Goal: Obtain resource: Download file/media

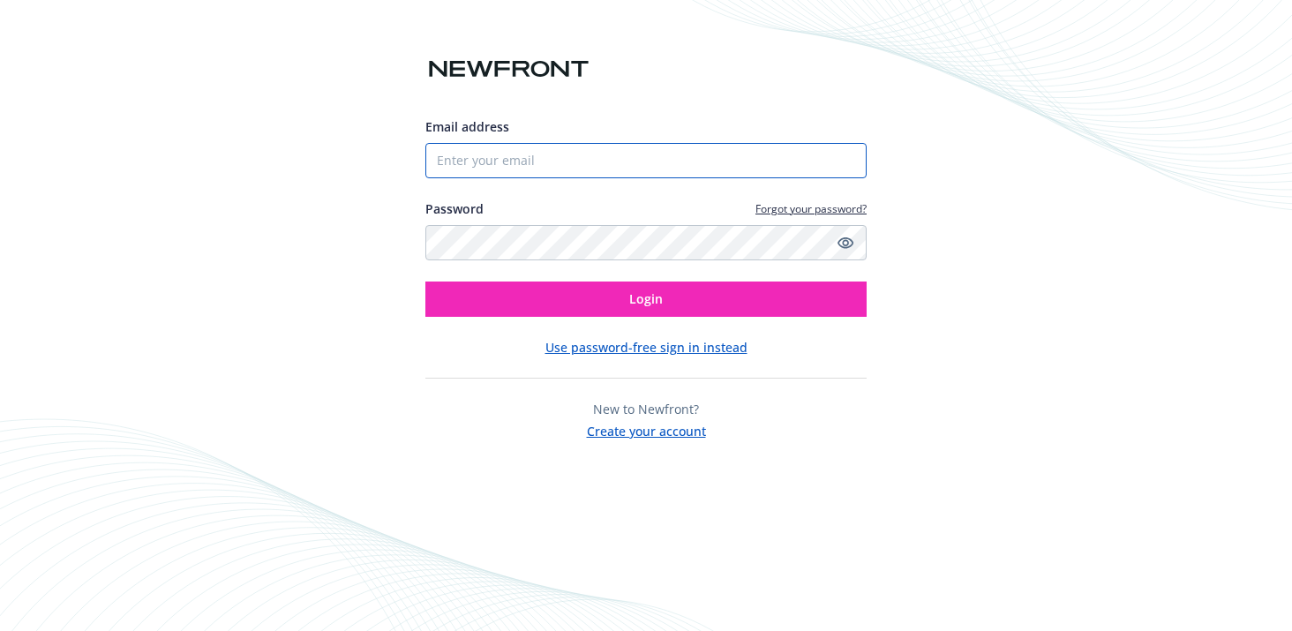
click at [733, 161] on input "Email address" at bounding box center [645, 160] width 441 height 35
type input "[PERSON_NAME][DOMAIN_NAME][EMAIL_ADDRESS][PERSON_NAME][DOMAIN_NAME]"
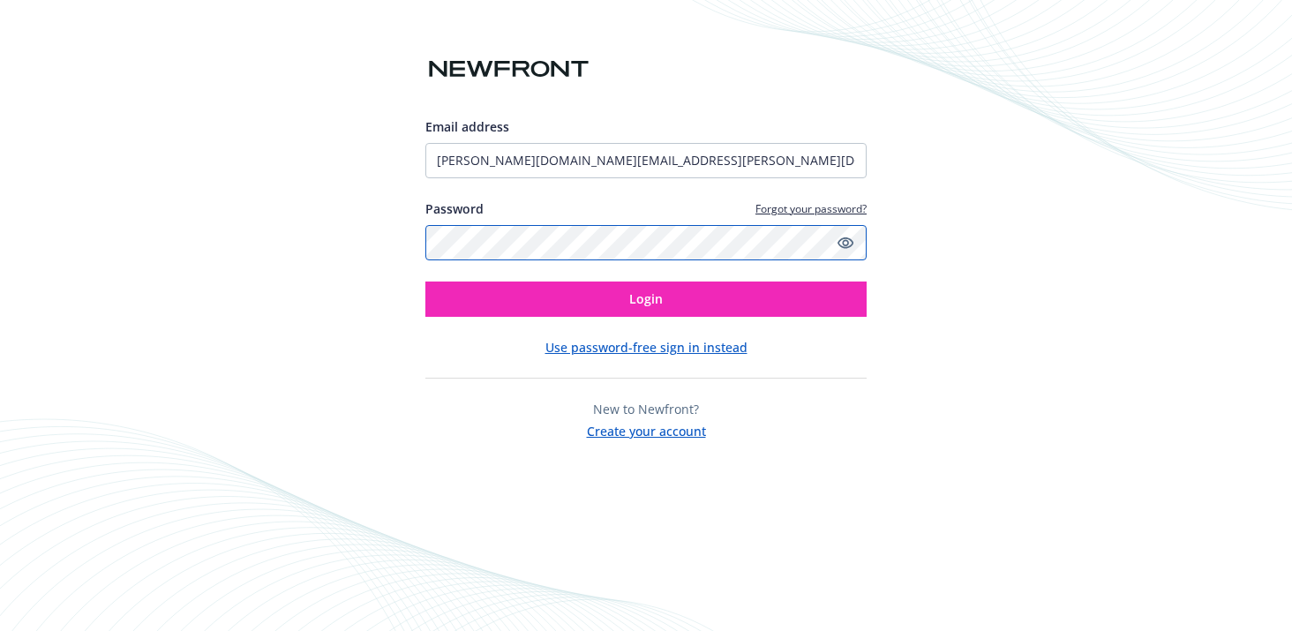
click at [425, 281] on button "Login" at bounding box center [645, 298] width 441 height 35
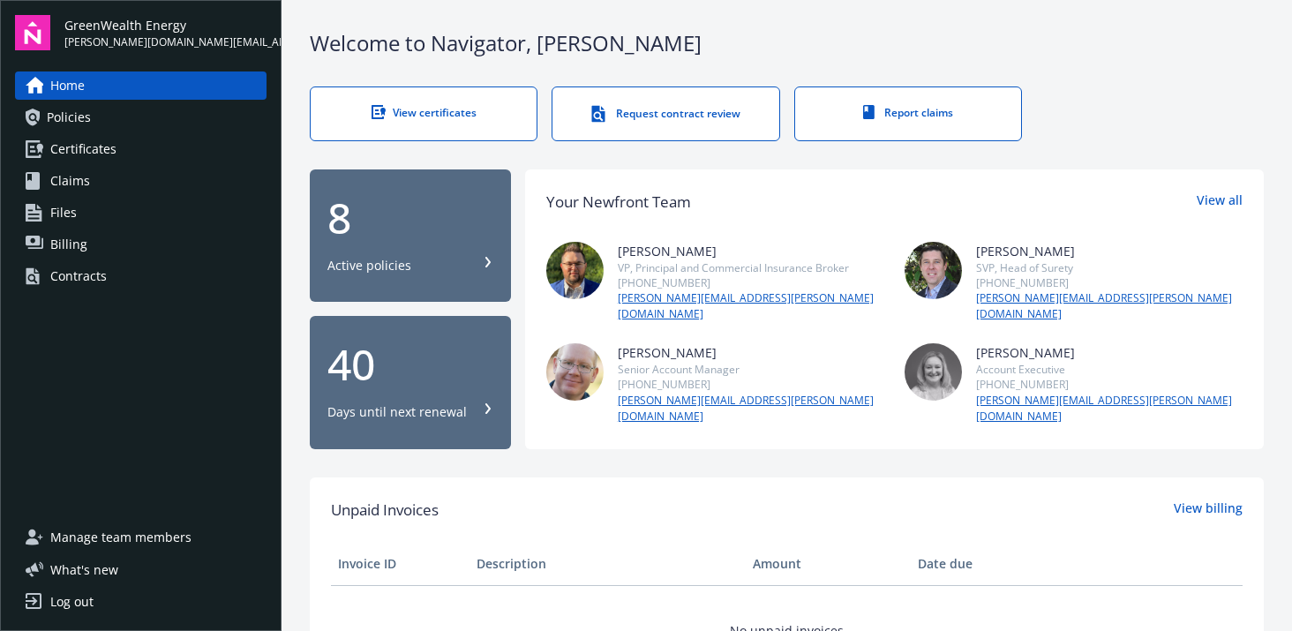
click at [453, 257] on div "Active policies" at bounding box center [410, 266] width 166 height 18
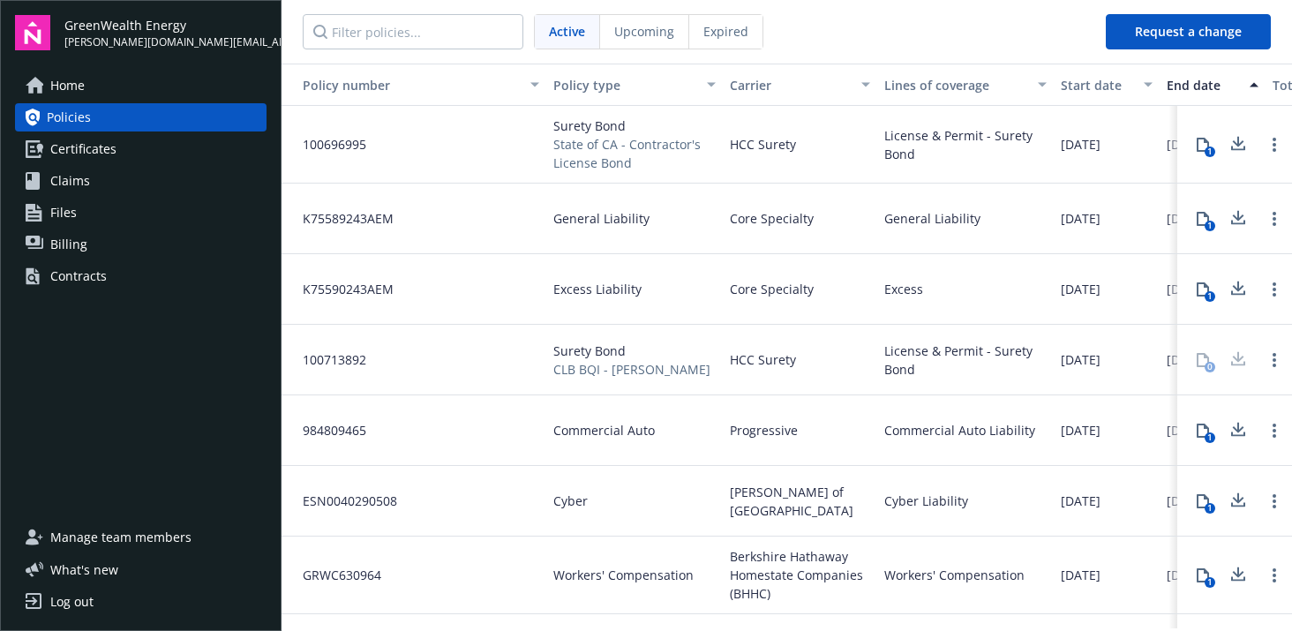
click at [1195, 217] on icon at bounding box center [1202, 219] width 14 height 14
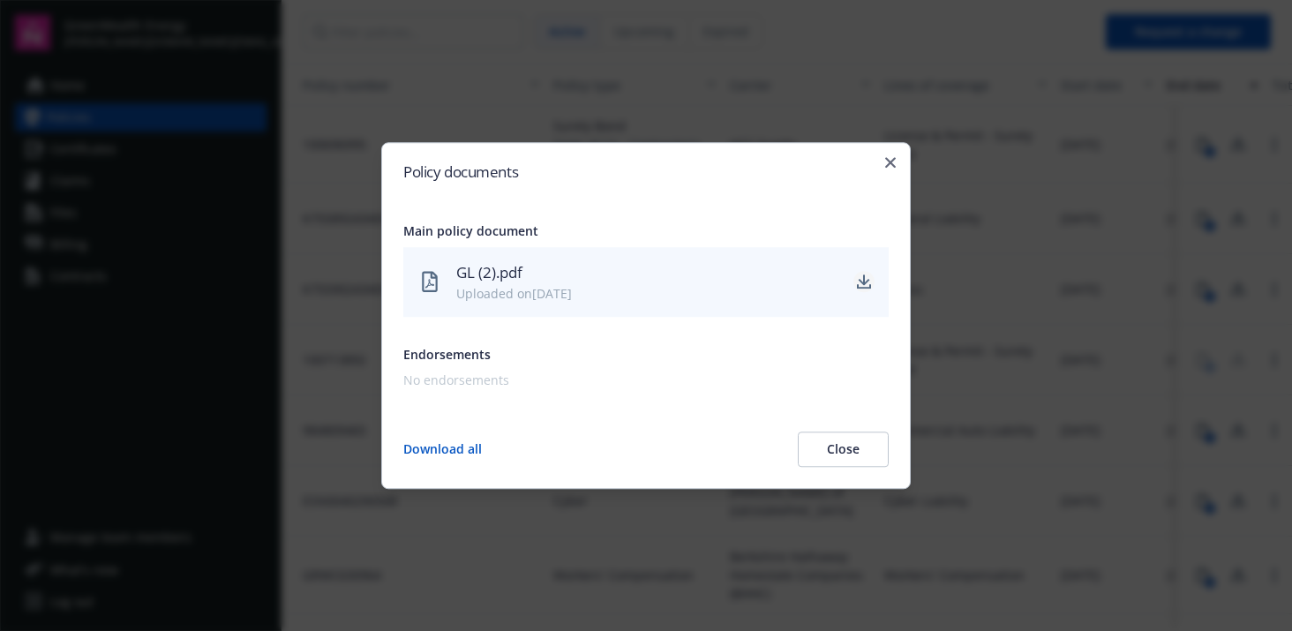
click at [863, 277] on icon "download" at bounding box center [863, 280] width 11 height 11
